Goal: Find specific page/section: Find specific page/section

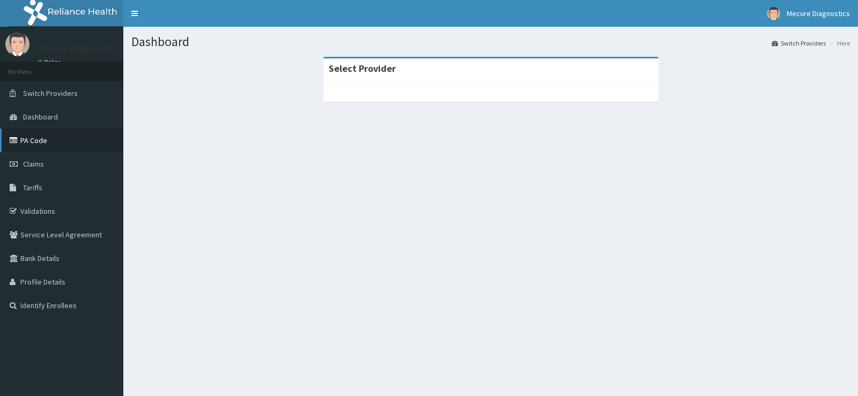
click at [61, 142] on link "PA Code" at bounding box center [61, 141] width 123 height 24
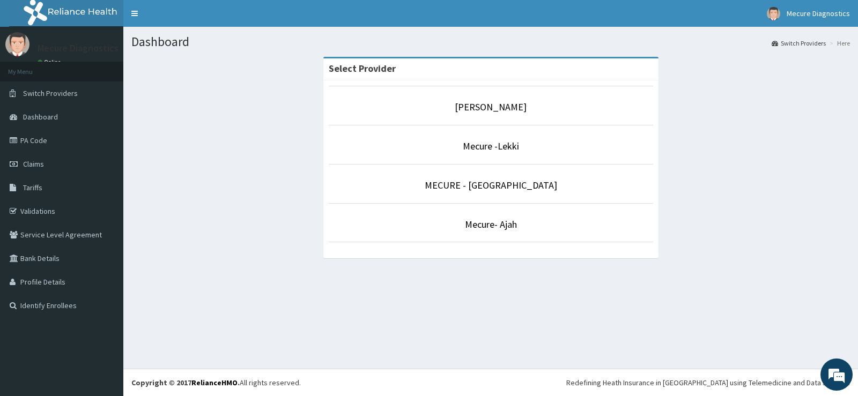
click at [494, 154] on li "Mecure -Lekki" at bounding box center [491, 145] width 324 height 40
click at [468, 149] on link "Mecure -Lekki" at bounding box center [491, 146] width 56 height 12
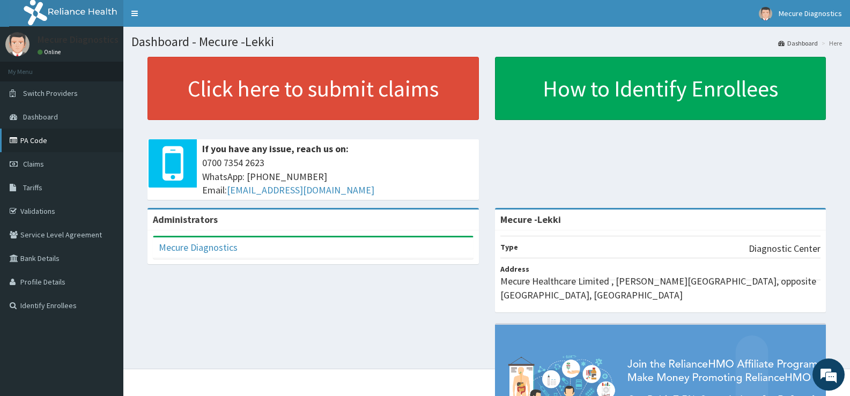
click at [36, 142] on link "PA Code" at bounding box center [61, 141] width 123 height 24
